Goal: Transaction & Acquisition: Purchase product/service

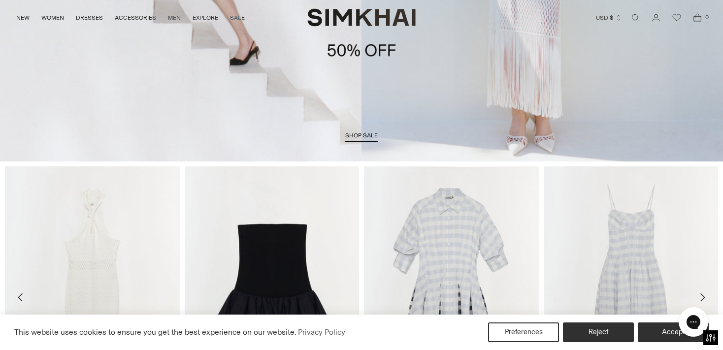
scroll to position [230, 0]
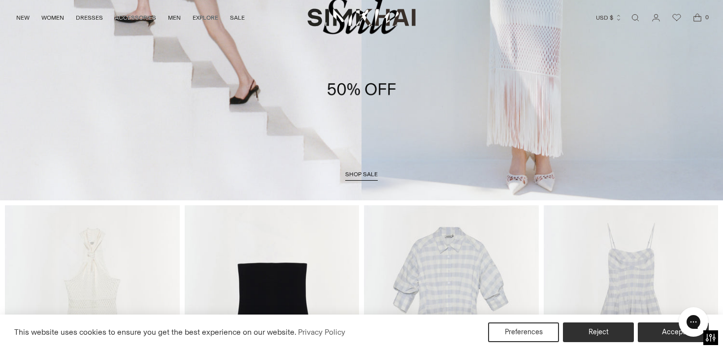
click at [368, 174] on span "shop sale" at bounding box center [361, 174] width 33 height 7
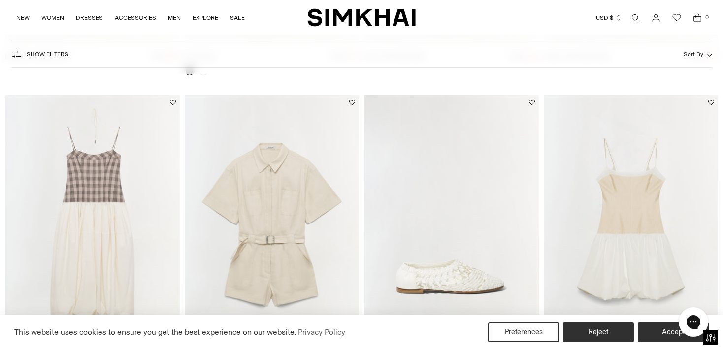
scroll to position [355, 0]
click at [0, 0] on img "Pfeiffer Midi Dress" at bounding box center [0, 0] width 0 height 0
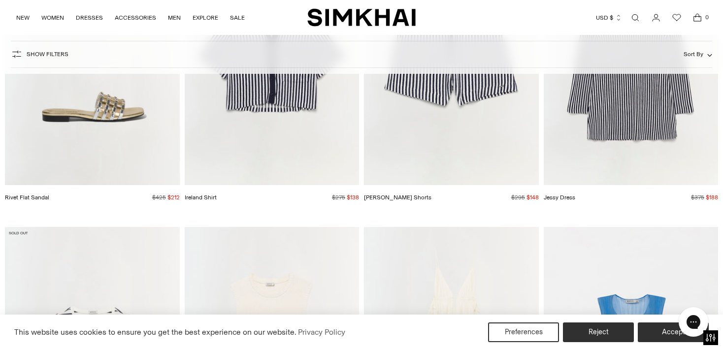
scroll to position [10514, 0]
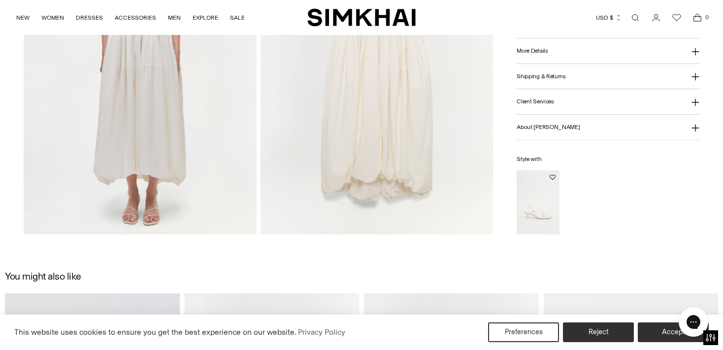
scroll to position [900, 0]
